Goal: Information Seeking & Learning: Learn about a topic

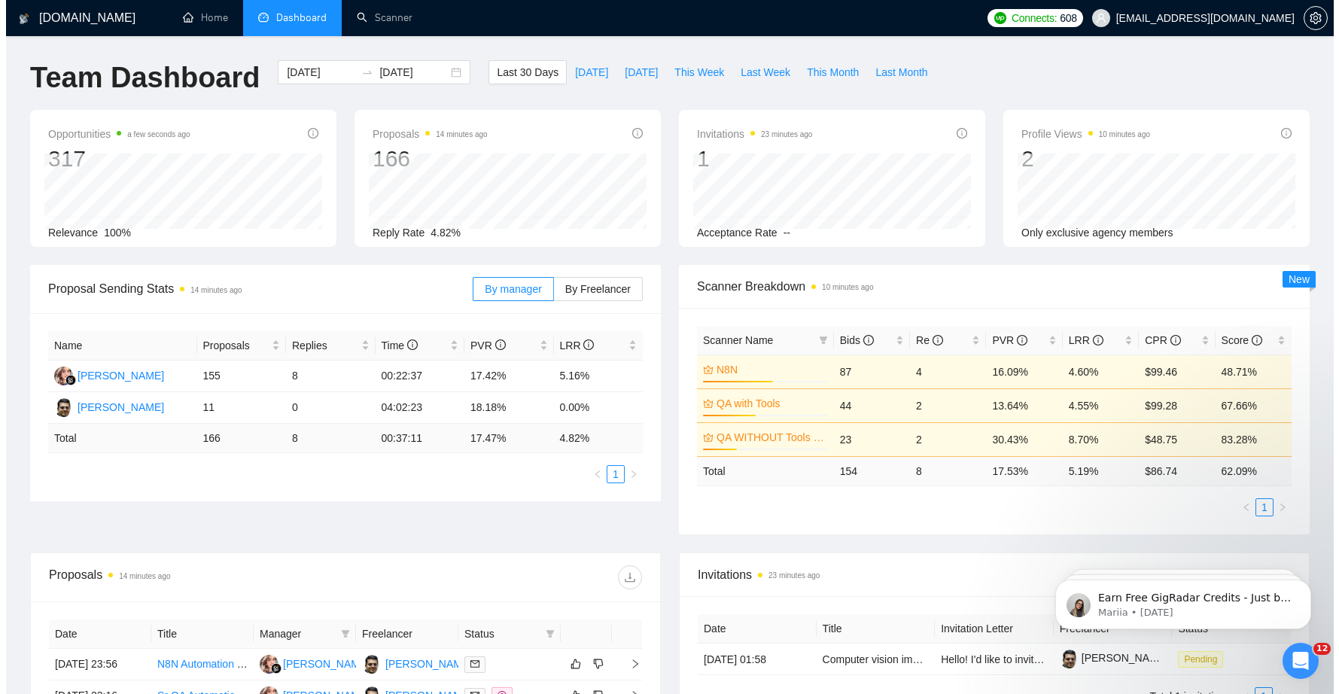
scroll to position [329, 0]
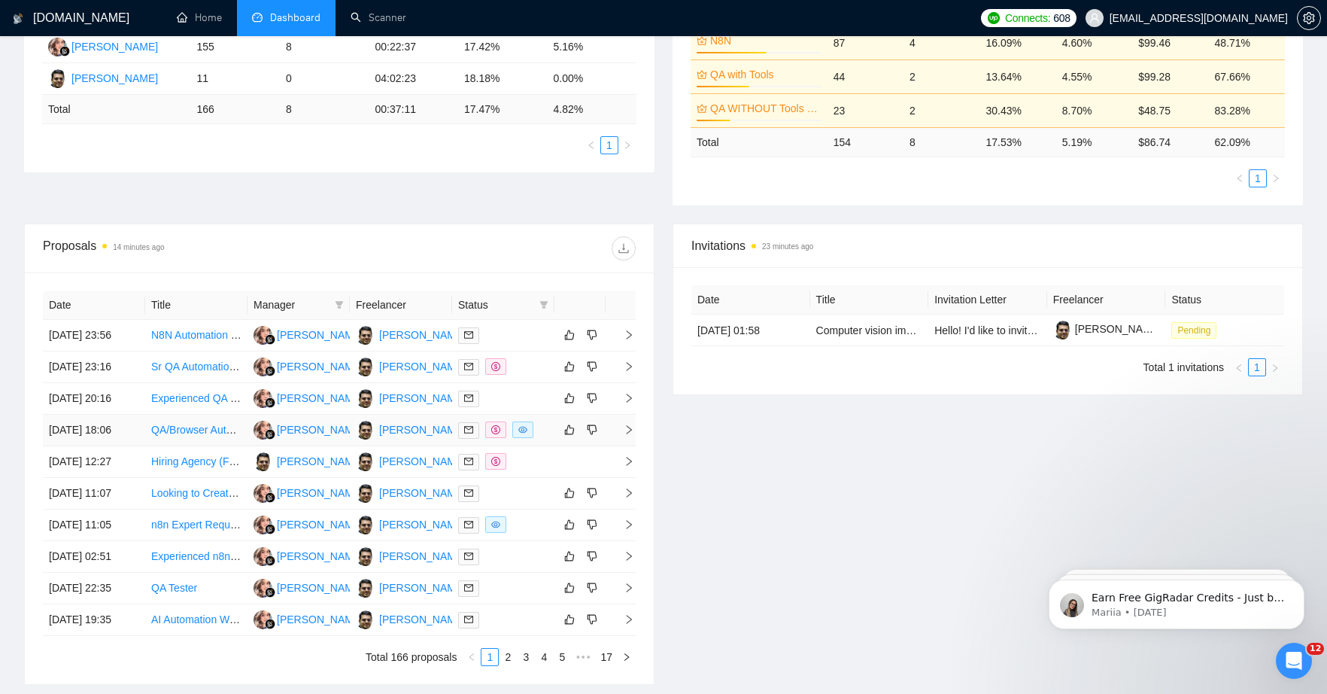
click at [199, 436] on link "QA/Browser Automation Engineer — Playwright/Chromium (AI-assisted)" at bounding box center [319, 430] width 336 height 12
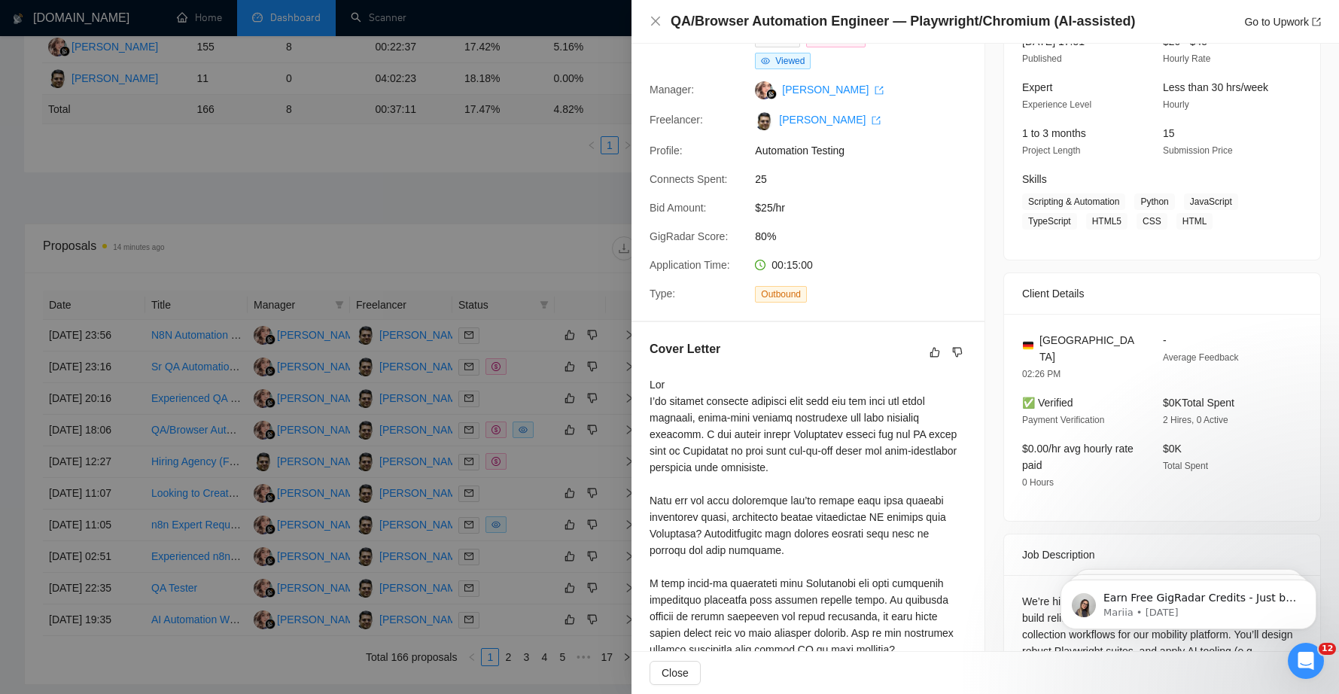
scroll to position [421, 0]
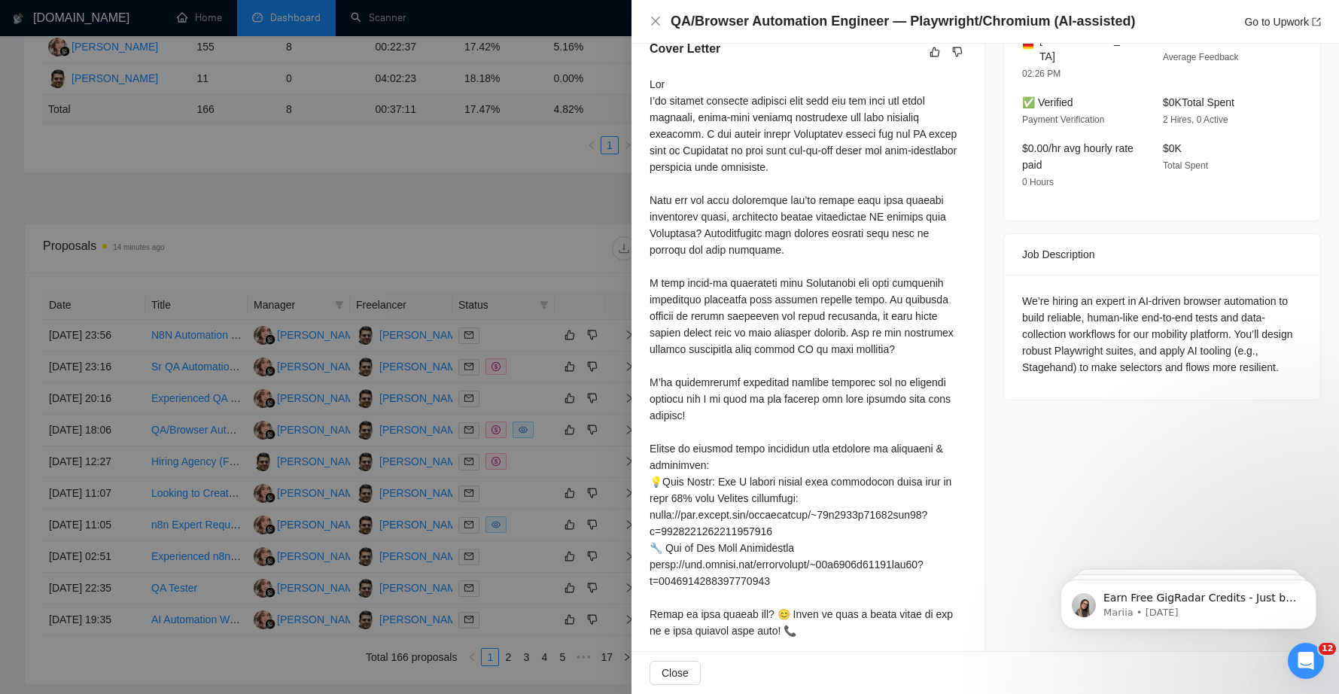
click at [1065, 351] on div "We’re hiring an expert in AI-driven browser automation to build reliable, human…" at bounding box center [1162, 334] width 280 height 83
copy div "Stagehand"
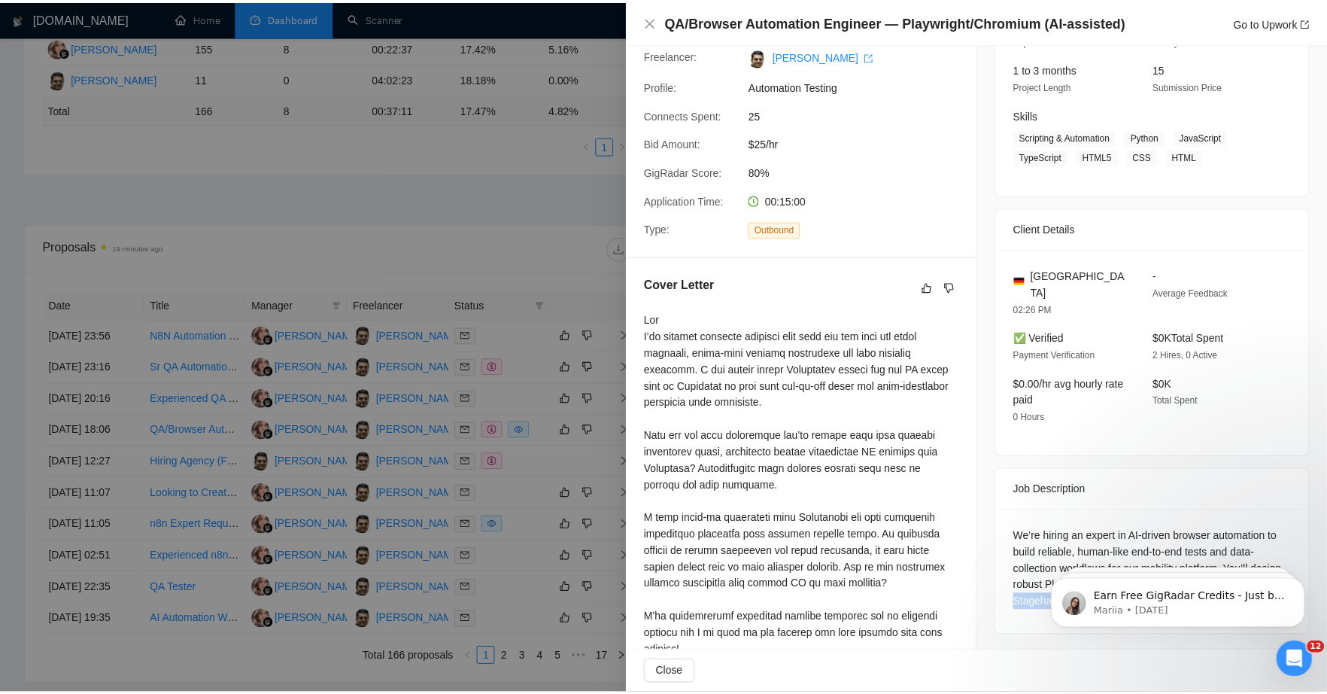
scroll to position [65, 0]
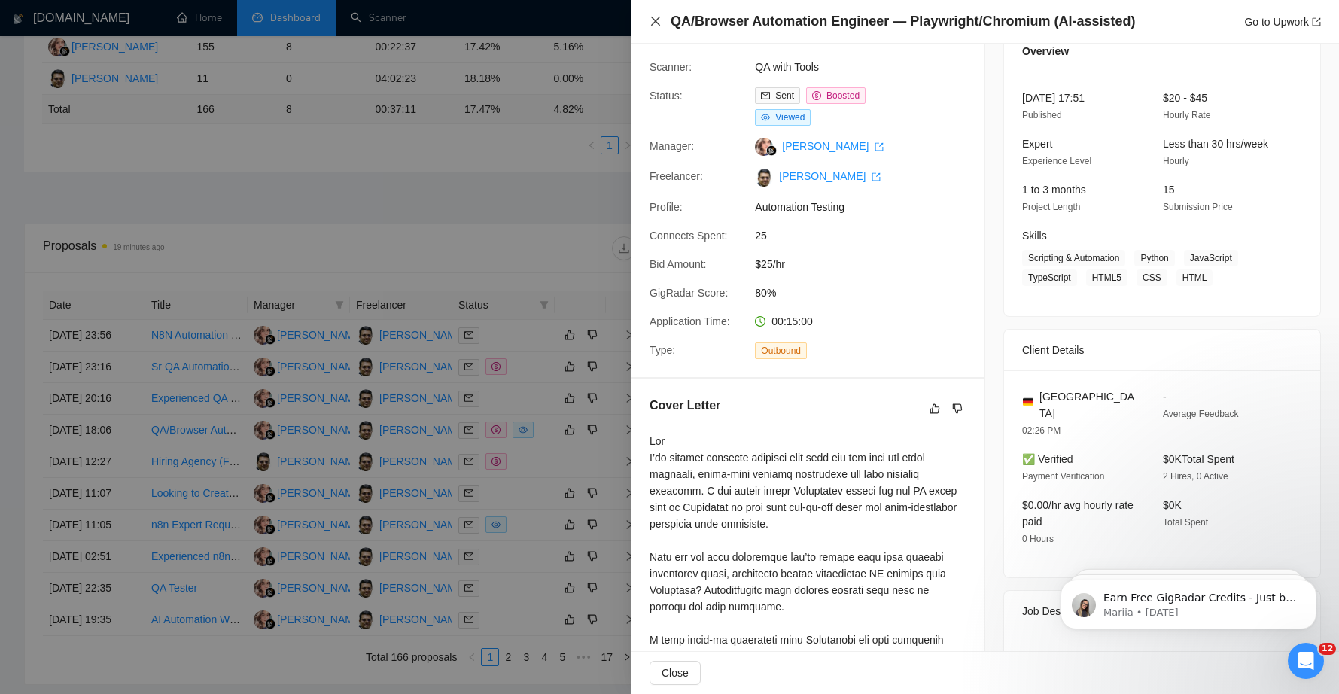
click at [659, 20] on icon "close" at bounding box center [655, 21] width 12 height 12
